Goal: Entertainment & Leisure: Consume media (video, audio)

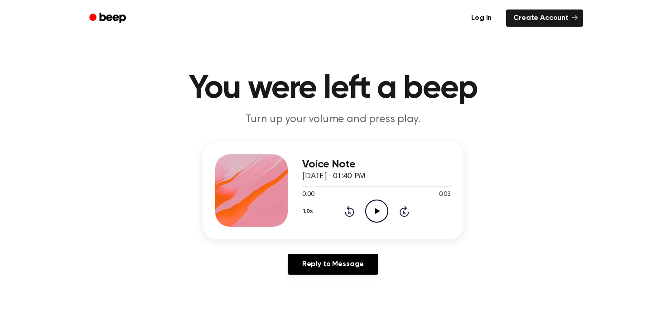
click at [376, 207] on icon "Play Audio" at bounding box center [376, 211] width 23 height 23
click at [375, 204] on icon "Play Audio" at bounding box center [376, 211] width 23 height 23
click at [375, 204] on icon "Pause Audio" at bounding box center [376, 211] width 23 height 23
click at [376, 206] on icon "Play Audio" at bounding box center [376, 211] width 23 height 23
